Goal: Transaction & Acquisition: Register for event/course

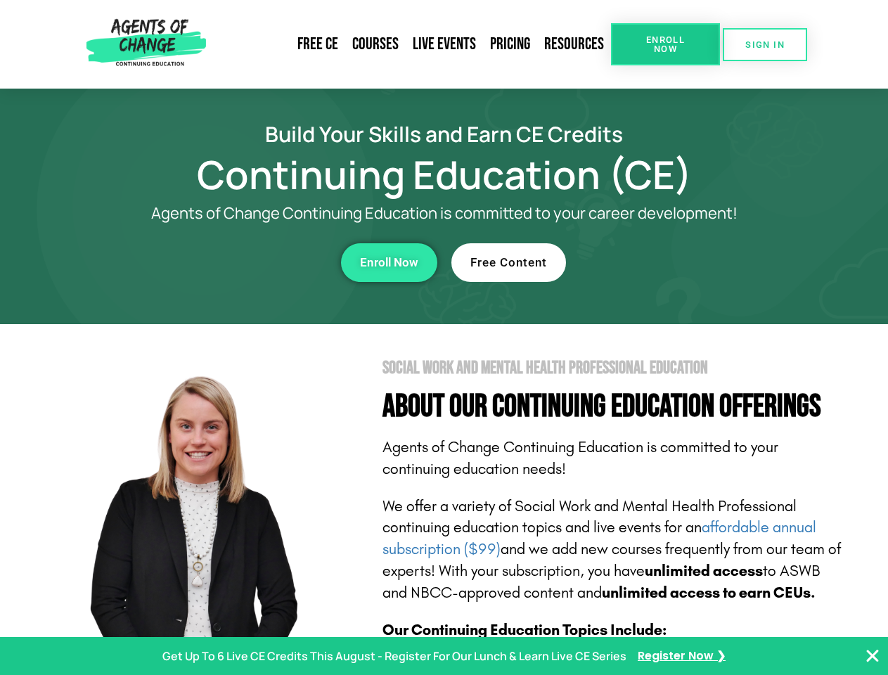
click at [444, 338] on section "Social Work and Mental Health Professional Education About Our Continuing Educa…" at bounding box center [444, 619] width 888 height 591
click at [665, 44] on span "Enroll Now" at bounding box center [666, 44] width 64 height 18
click at [765, 44] on span "SIGN IN" at bounding box center [764, 44] width 39 height 9
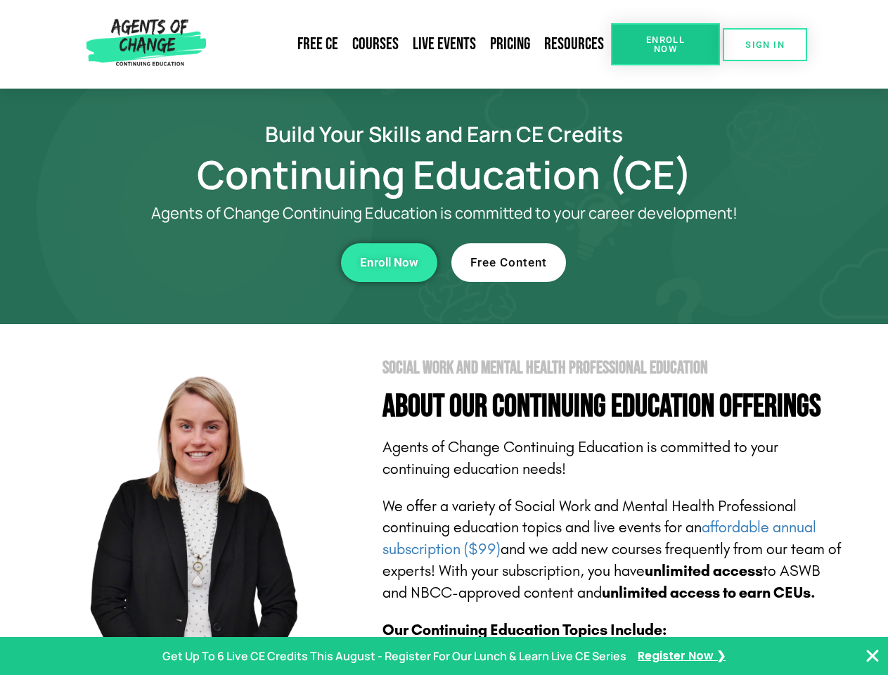
click at [244, 262] on div "Enroll Now" at bounding box center [244, 262] width 387 height 39
click at [389, 262] on span "Enroll Now" at bounding box center [389, 263] width 58 height 12
click at [645, 262] on div "Free Content" at bounding box center [644, 262] width 387 height 39
